Goal: Find contact information: Find contact information

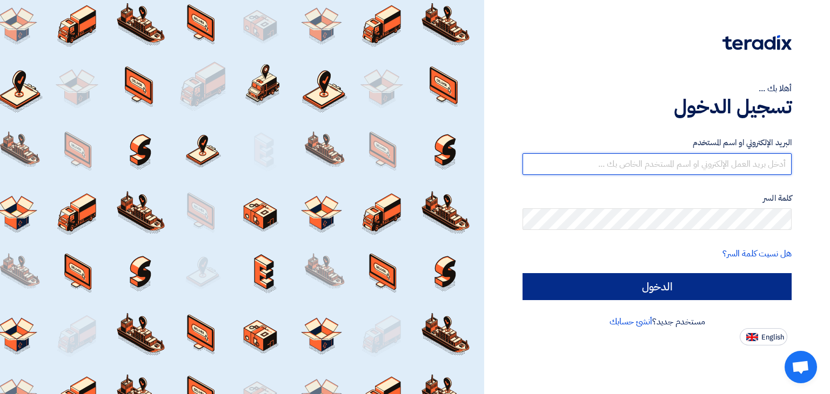
type input "[EMAIL_ADDRESS][DOMAIN_NAME]"
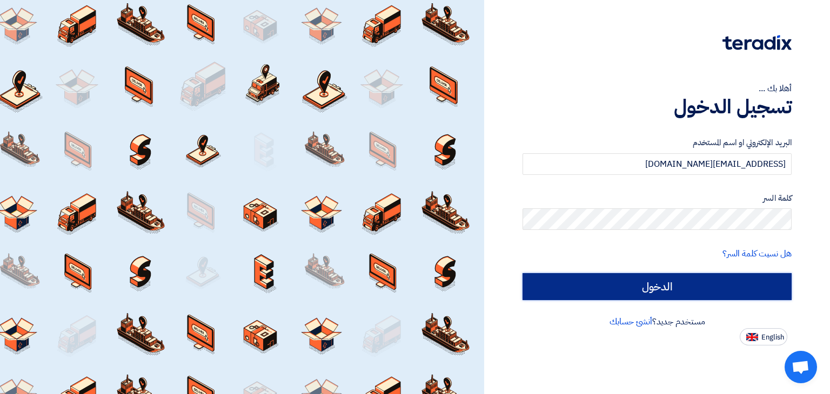
click at [637, 293] on input "الدخول" at bounding box center [656, 286] width 269 height 27
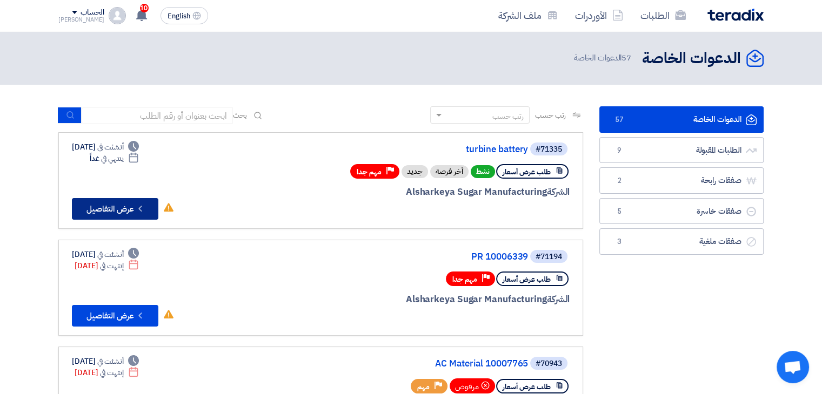
click at [113, 212] on button "Check details عرض التفاصيل" at bounding box center [115, 209] width 86 height 22
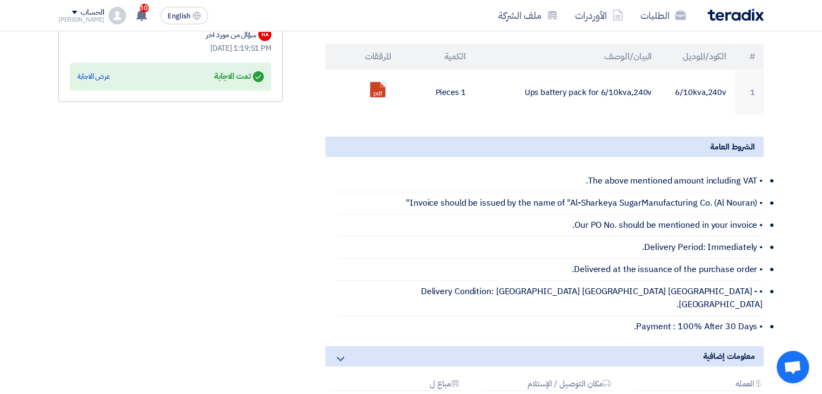
scroll to position [323, 0]
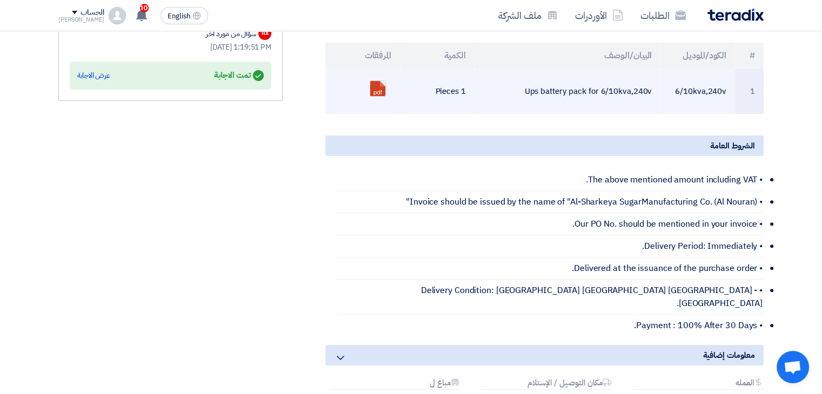
click at [567, 89] on td "Ups battery pack for 6/10kva,240v" at bounding box center [567, 91] width 186 height 45
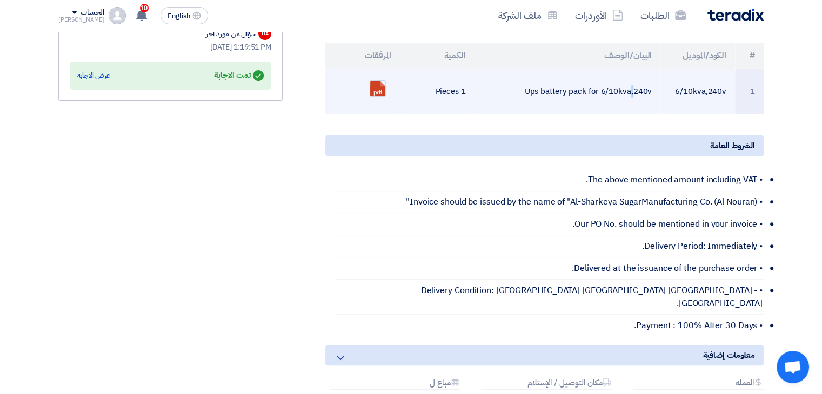
click at [567, 89] on td "Ups battery pack for 6/10kva,240v" at bounding box center [567, 91] width 186 height 45
click at [557, 91] on td "Ups battery pack for 6/10kva,240v" at bounding box center [567, 91] width 186 height 45
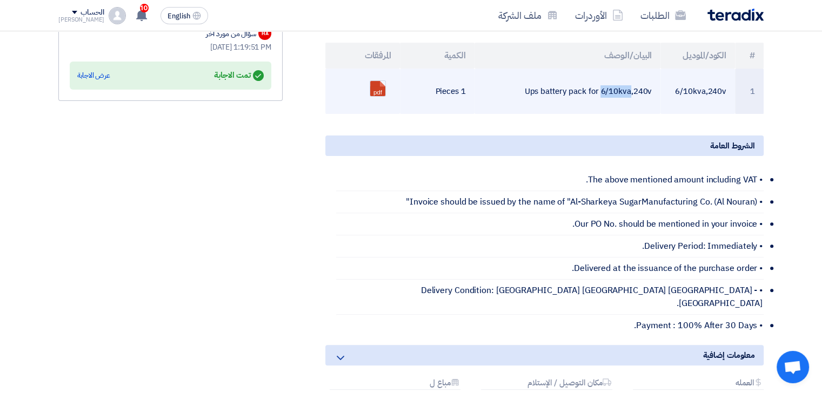
click at [557, 91] on td "Ups battery pack for 6/10kva,240v" at bounding box center [567, 91] width 186 height 45
copy tr "Ups battery pack for 6/10kva,240v"
click at [554, 87] on td "Ups battery pack for 6/10kva,240v" at bounding box center [567, 91] width 186 height 45
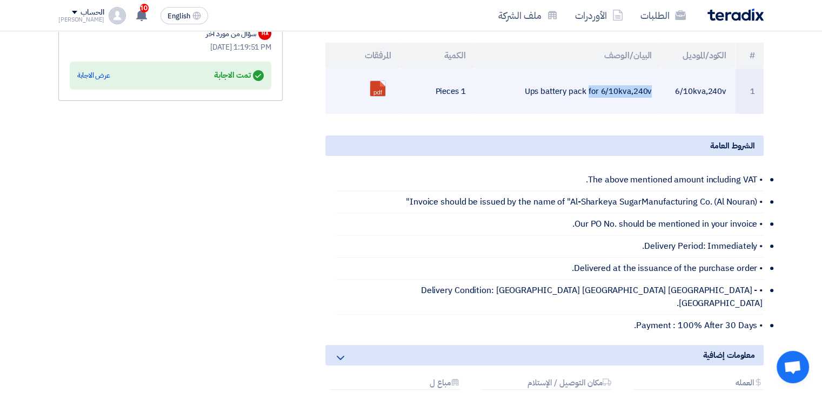
click at [554, 87] on td "Ups battery pack for 6/10kva,240v" at bounding box center [567, 91] width 186 height 45
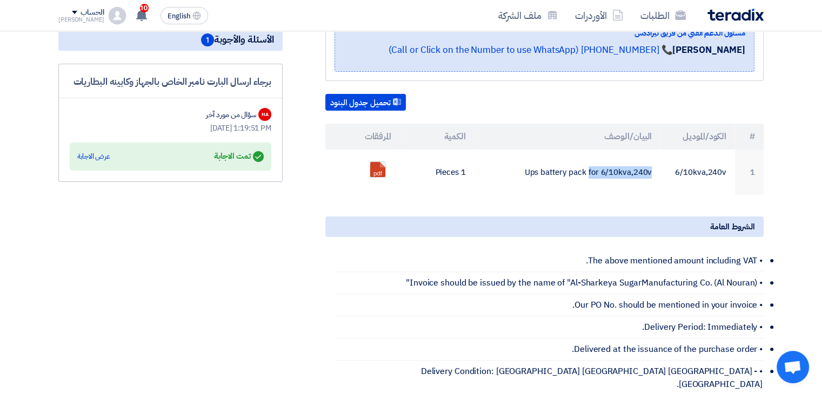
scroll to position [237, 0]
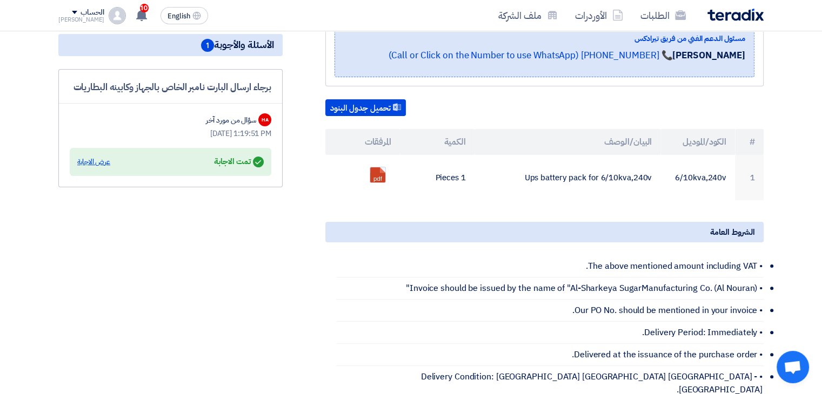
click at [79, 157] on div "عرض الاجابة" at bounding box center [93, 162] width 33 height 11
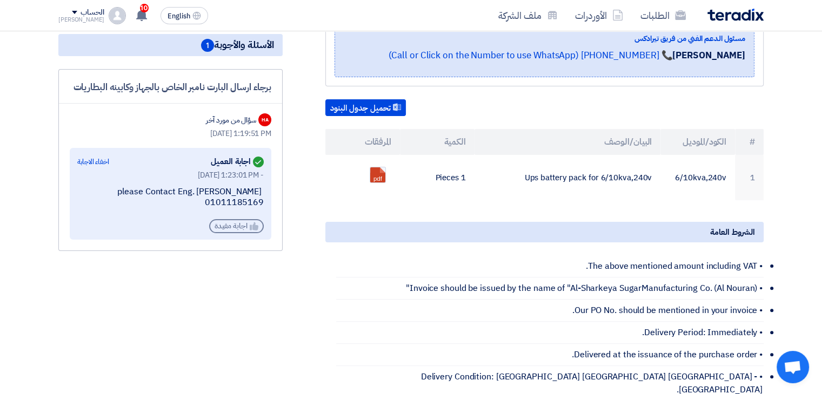
click at [238, 227] on div "Helpful اجابة مفيدة" at bounding box center [236, 226] width 55 height 14
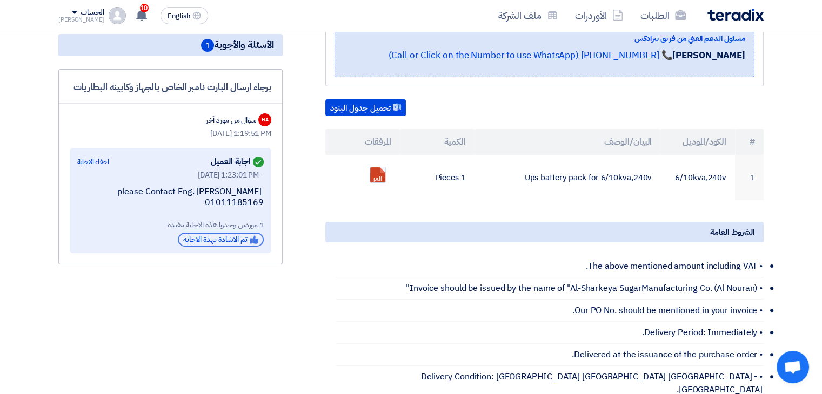
click at [230, 238] on div "Helpful تم الاشادة بهذة الاجابة" at bounding box center [221, 240] width 86 height 14
drag, startPoint x: 204, startPoint y: 208, endPoint x: 194, endPoint y: 213, distance: 11.4
click at [170, 212] on div "[DATE] 1:23:01 PM - please Contact Eng. [PERSON_NAME] 01011185169 Helpful اجابة…" at bounding box center [170, 202] width 186 height 64
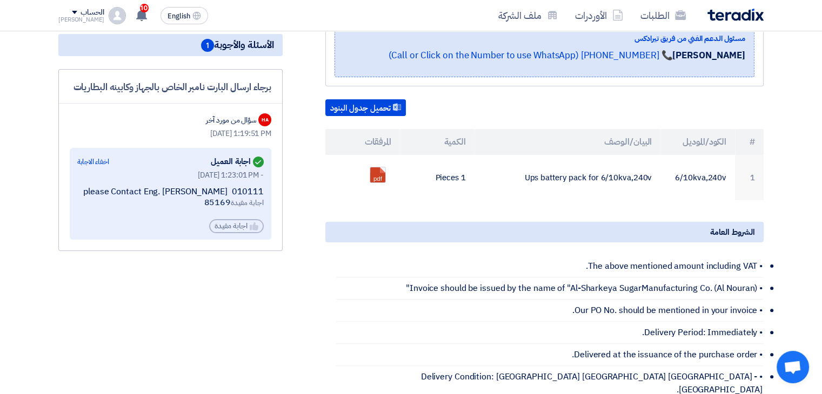
click at [264, 188] on div "please Contact Eng. [PERSON_NAME] 010111 اجابة مفيدة 85169" at bounding box center [170, 197] width 186 height 23
click at [96, 160] on div "اخفاء الاجابة" at bounding box center [93, 162] width 32 height 11
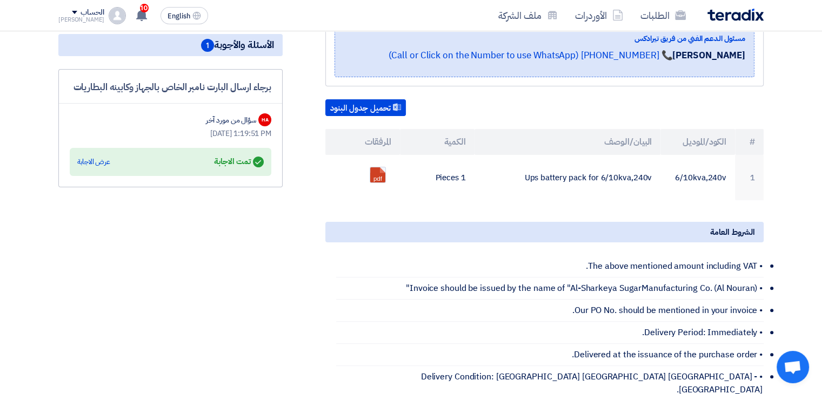
click at [96, 160] on div "عرض الاجابة" at bounding box center [93, 162] width 33 height 11
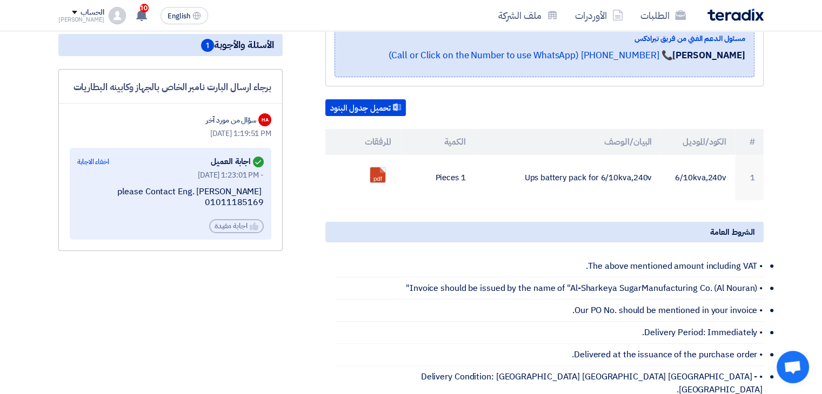
drag, startPoint x: 197, startPoint y: 204, endPoint x: 262, endPoint y: 197, distance: 65.2
click at [262, 197] on div "please Contact Eng. [PERSON_NAME] 01011185169" at bounding box center [170, 197] width 186 height 23
copy div "01011185169"
